Goal: Task Accomplishment & Management: Manage account settings

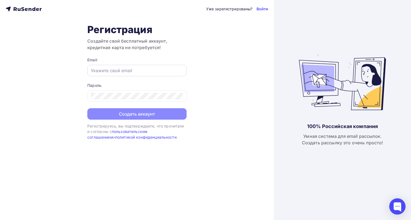
click at [144, 71] on input "text" at bounding box center [137, 70] width 92 height 7
click at [124, 73] on input "text" at bounding box center [137, 70] width 92 height 7
click at [124, 71] on input "text" at bounding box center [137, 70] width 92 height 7
click at [155, 69] on input "text" at bounding box center [137, 70] width 92 height 7
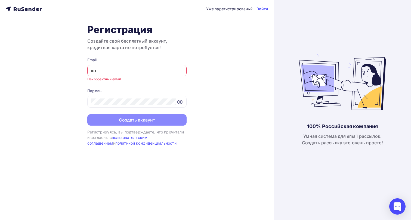
type input "ш"
drag, startPoint x: 151, startPoint y: 68, endPoint x: 60, endPoint y: 65, distance: 91.7
click at [60, 65] on div "Уже зарегистрированы? Войти Регистрация Создайте свой бесплатный аккаунт, креди…" at bounding box center [137, 110] width 274 height 220
paste input "@faberlic-cosmetics.com"
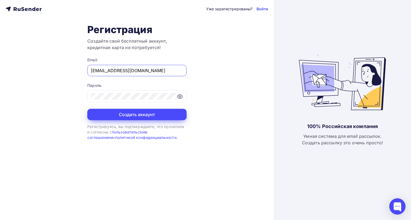
type input "[EMAIL_ADDRESS][DOMAIN_NAME]"
click at [135, 117] on button "Создать аккаунт" at bounding box center [136, 114] width 99 height 11
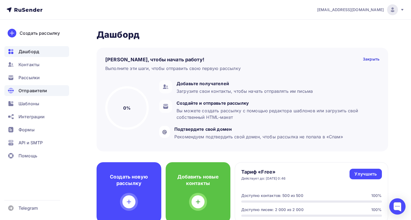
click at [39, 92] on span "Отправители" at bounding box center [32, 91] width 29 height 7
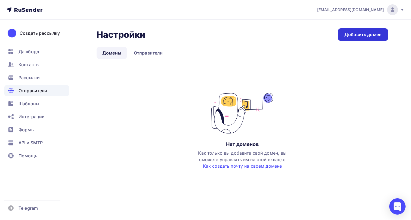
click at [356, 32] on div "Добавить домен" at bounding box center [362, 35] width 37 height 6
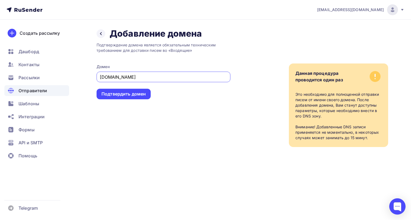
click at [105, 79] on input "[DOMAIN_NAME]" at bounding box center [163, 77] width 127 height 7
click at [111, 77] on input "[DOMAIN_NAME]" at bounding box center [163, 77] width 127 height 7
type input "[DOMAIN_NAME]"
click at [141, 110] on div "Подтверждение домена является обязательным техническим требованием для доставки…" at bounding box center [164, 93] width 134 height 108
click at [135, 97] on div "Подтвердить домен" at bounding box center [123, 94] width 44 height 6
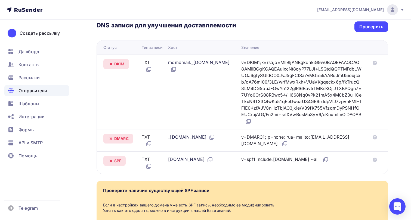
scroll to position [131, 0]
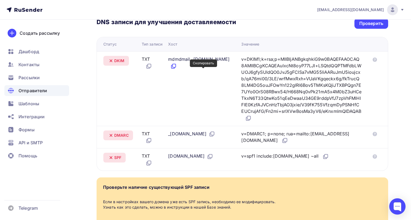
click at [176, 67] on icon at bounding box center [173, 65] width 3 height 3
click at [177, 70] on icon at bounding box center [173, 66] width 7 height 7
click at [249, 121] on icon at bounding box center [247, 118] width 3 height 3
click at [215, 138] on icon at bounding box center [212, 134] width 7 height 7
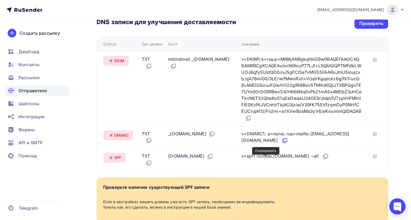
click at [282, 143] on icon at bounding box center [283, 141] width 3 height 3
click at [212, 158] on icon at bounding box center [210, 156] width 3 height 3
click at [213, 160] on icon at bounding box center [210, 157] width 7 height 7
click at [325, 160] on icon at bounding box center [325, 157] width 7 height 7
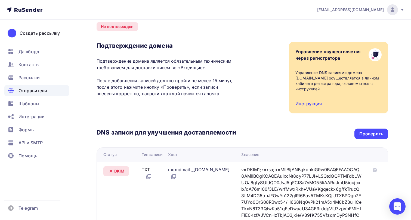
scroll to position [19, 0]
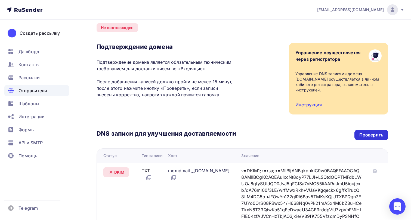
click at [371, 133] on div "Проверить" at bounding box center [371, 135] width 24 height 6
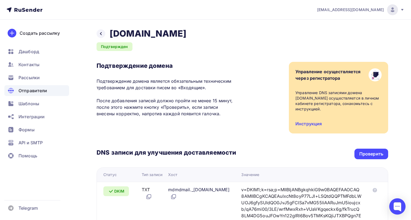
scroll to position [0, 0]
click at [38, 92] on span "Отправители" at bounding box center [32, 91] width 29 height 7
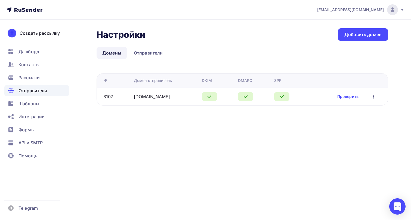
click at [370, 95] on icon "button" at bounding box center [373, 97] width 7 height 7
click at [155, 155] on div "[EMAIL_ADDRESS][DOMAIN_NAME] Аккаунт Тарифы Выйти Создать рассылку [GEOGRAPHIC_…" at bounding box center [205, 110] width 411 height 220
click at [34, 107] on div "Шаблоны" at bounding box center [36, 103] width 65 height 11
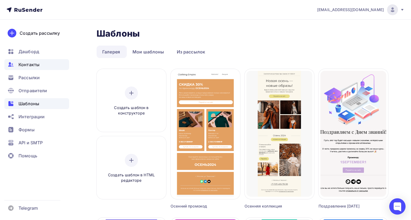
click at [26, 66] on span "Контакты" at bounding box center [28, 64] width 21 height 7
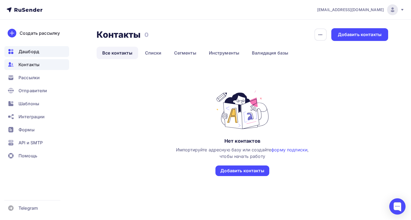
click at [30, 52] on span "Дашборд" at bounding box center [28, 51] width 21 height 7
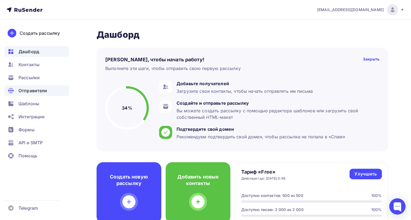
click at [44, 89] on span "Отправители" at bounding box center [32, 91] width 29 height 7
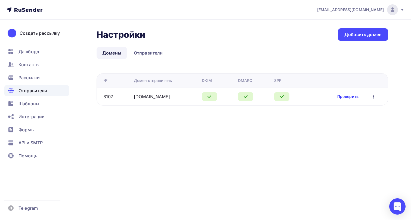
click at [348, 98] on link "Проверить" at bounding box center [347, 96] width 21 height 5
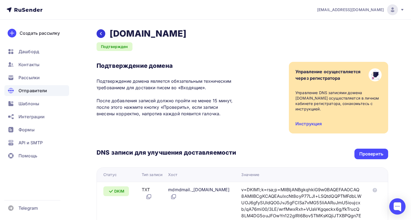
click at [102, 38] on div at bounding box center [101, 33] width 9 height 9
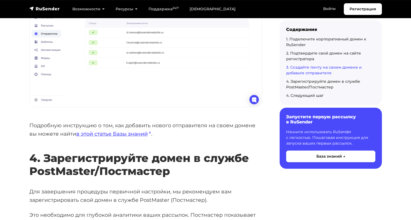
scroll to position [1322, 0]
